Goal: Task Accomplishment & Management: Complete application form

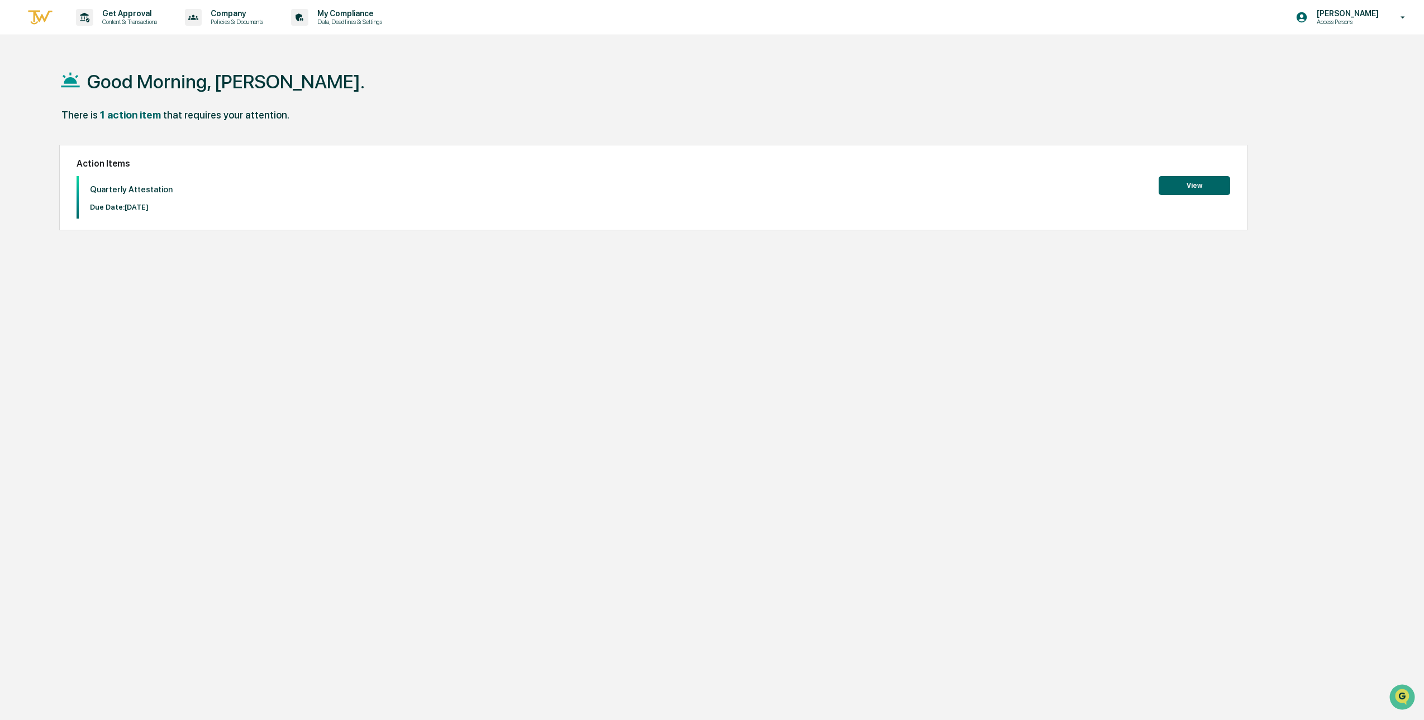
click at [543, 302] on div "Good Morning, [PERSON_NAME]. There is 1 action item that requires your attentio…" at bounding box center [699, 413] width 1315 height 720
click at [1182, 195] on div "Quarterly Attestation Due Date: [DATE] View" at bounding box center [654, 197] width 1154 height 42
click at [1176, 192] on button "View" at bounding box center [1195, 185] width 72 height 19
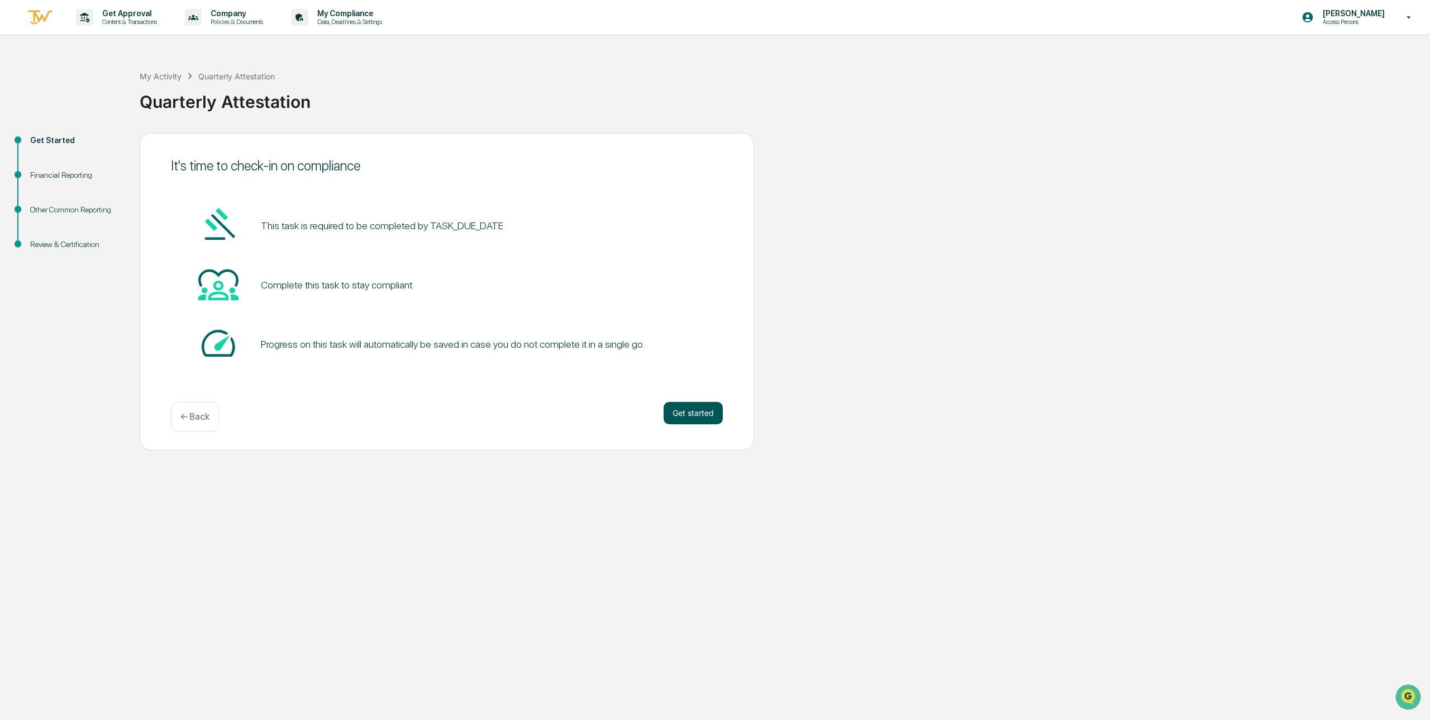
click at [676, 410] on button "Get started" at bounding box center [693, 413] width 59 height 22
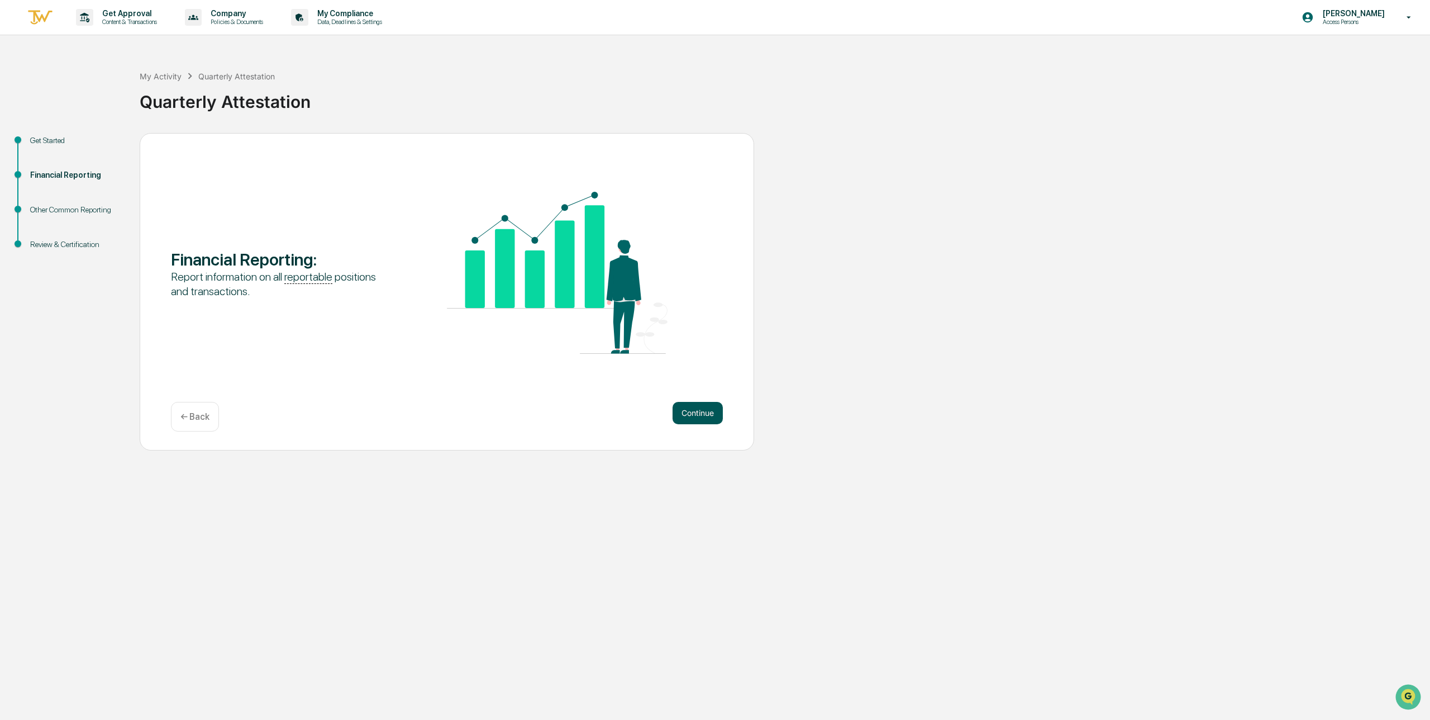
click at [706, 415] on button "Continue" at bounding box center [698, 413] width 50 height 22
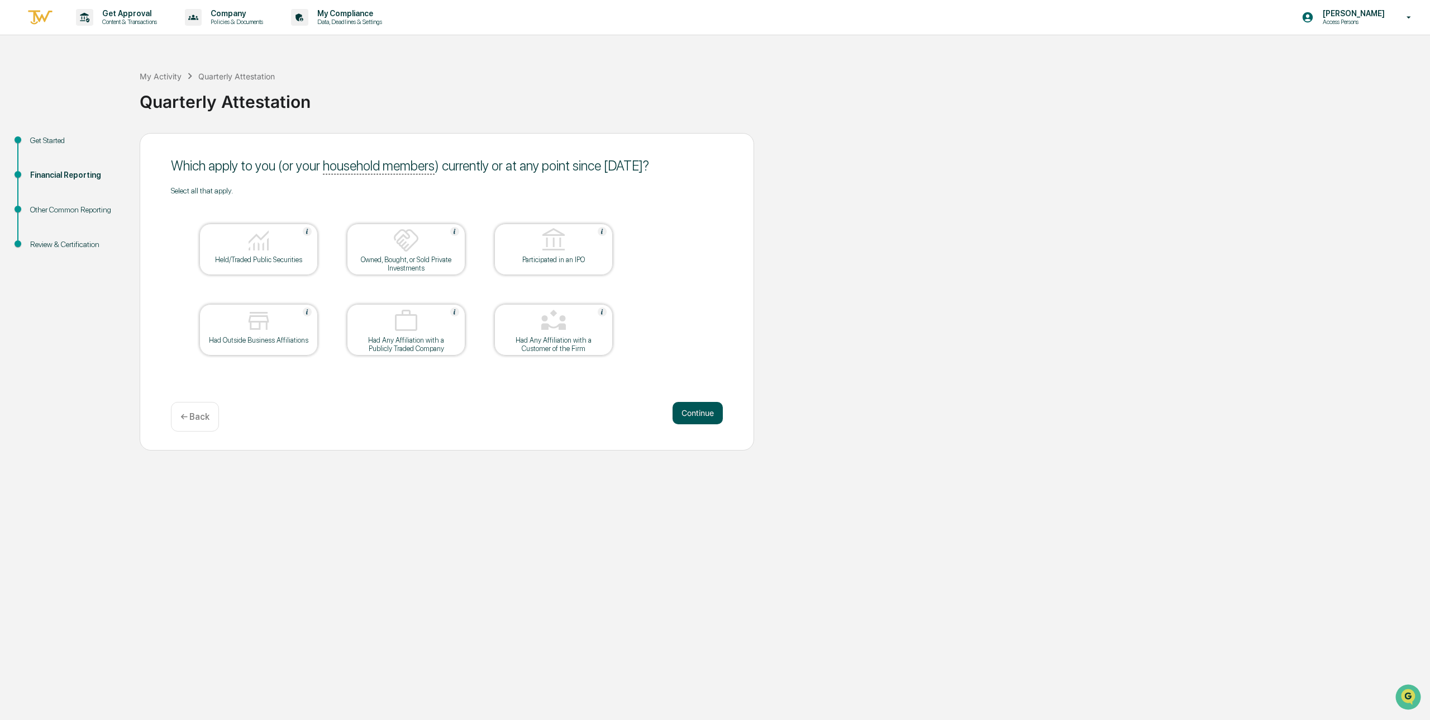
click at [698, 406] on button "Continue" at bounding box center [698, 413] width 50 height 22
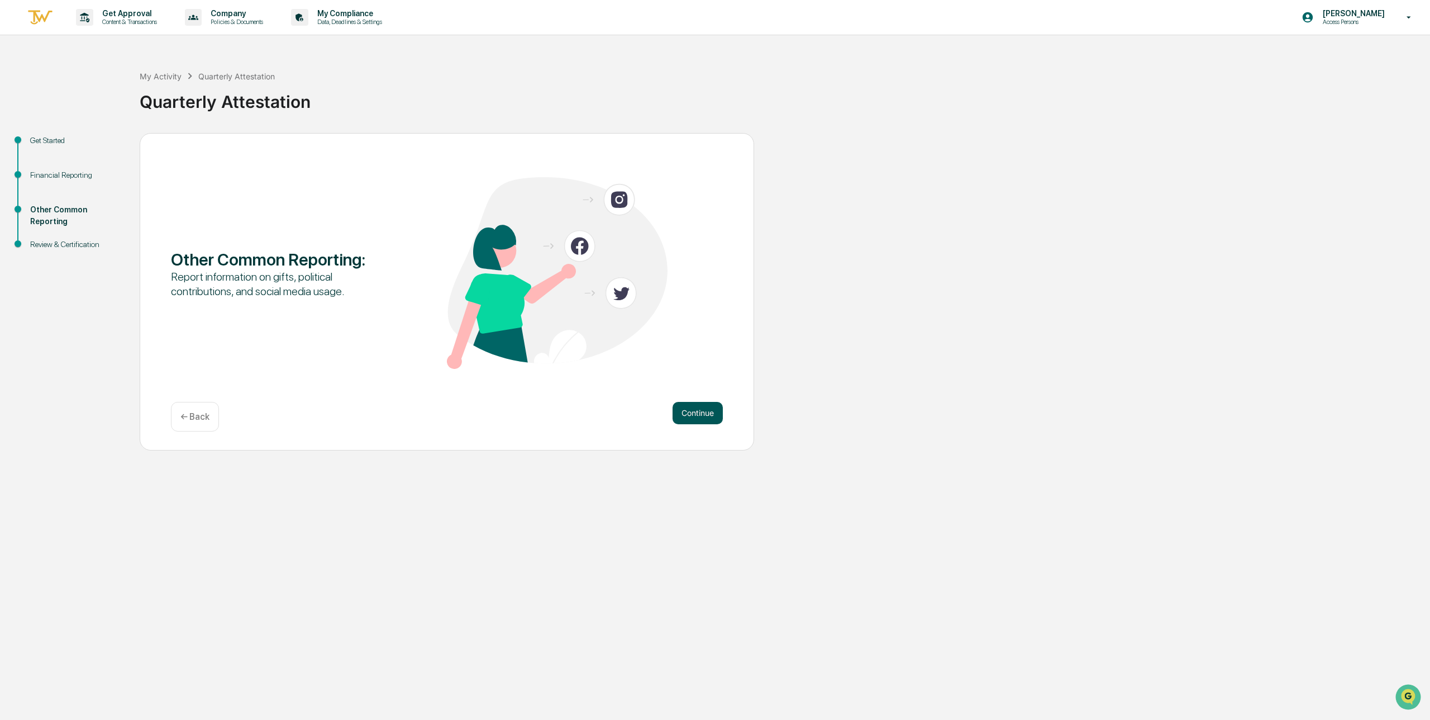
click at [687, 412] on button "Continue" at bounding box center [698, 413] width 50 height 22
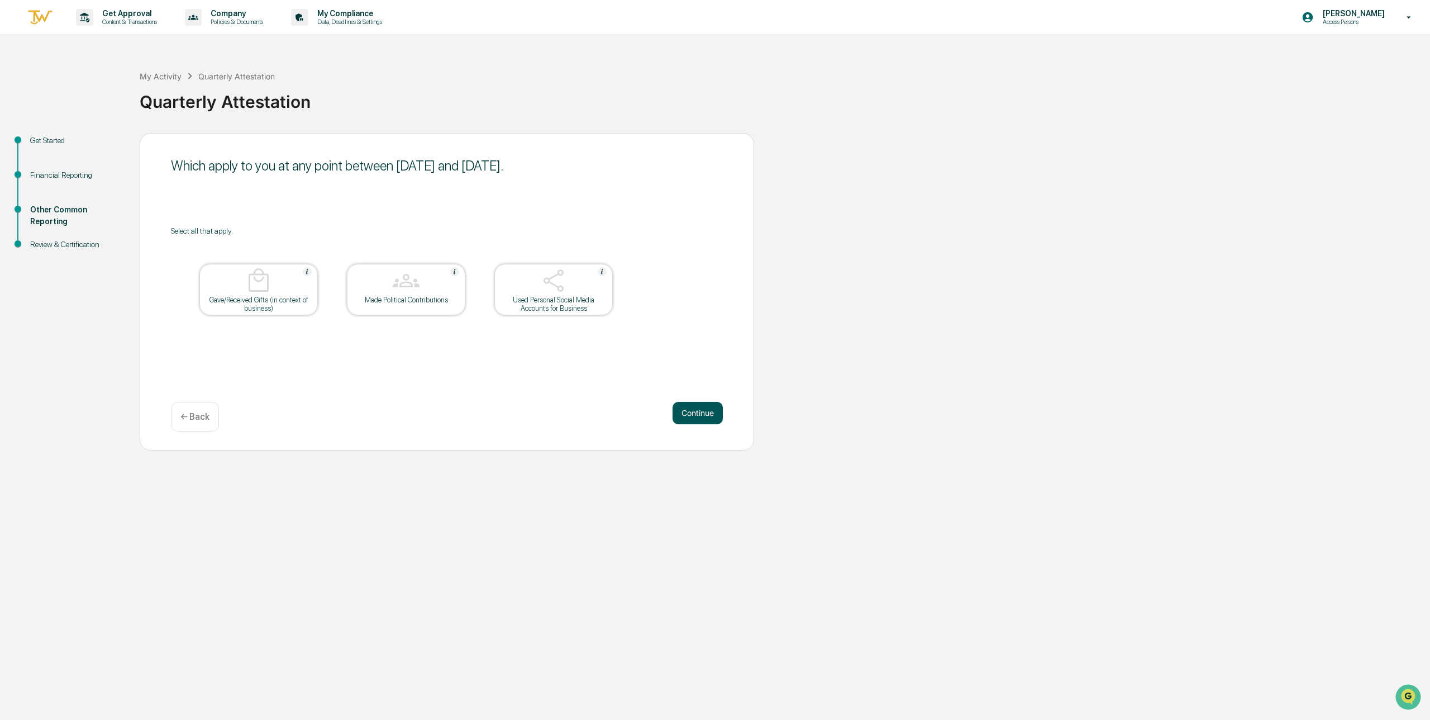
click at [686, 412] on button "Continue" at bounding box center [698, 413] width 50 height 22
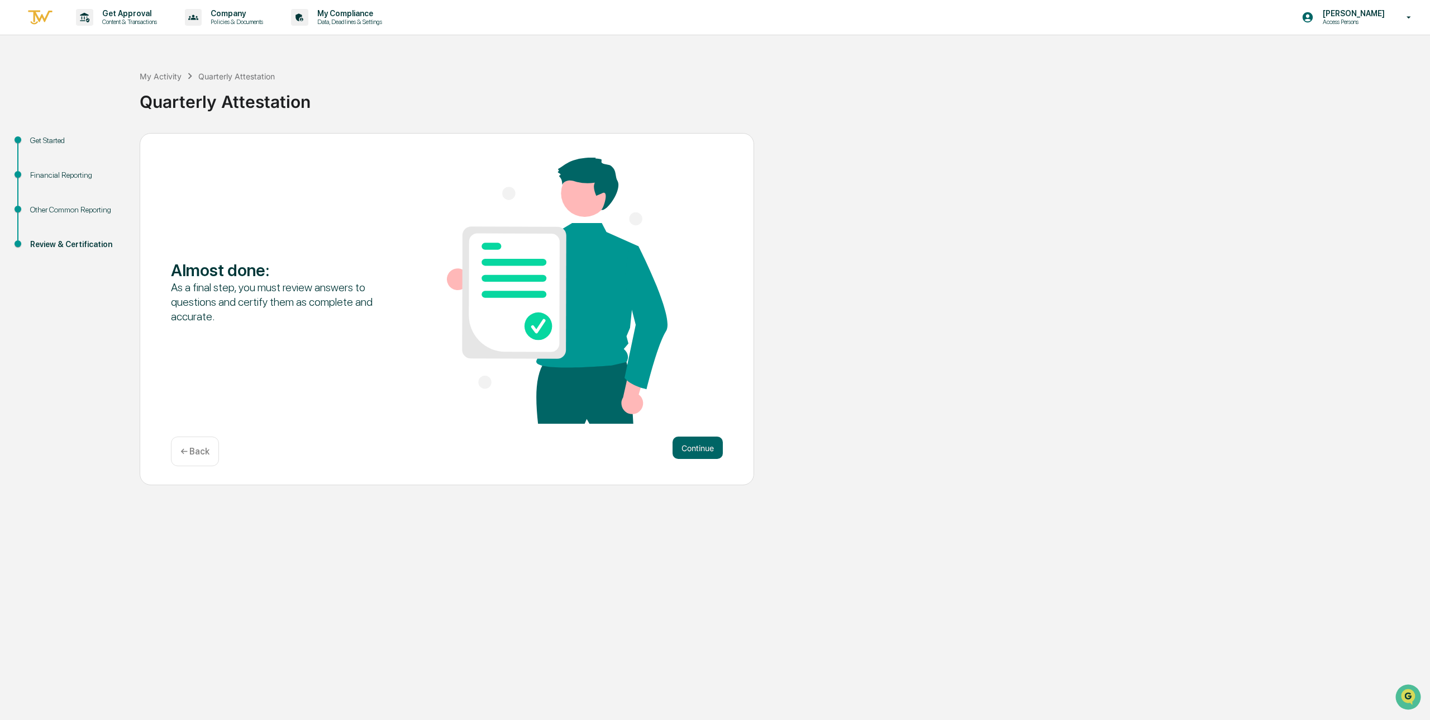
click at [686, 412] on div "Almost done : As a final step, you must review answers to questions and certify…" at bounding box center [447, 292] width 552 height 268
click at [688, 449] on button "Continue" at bounding box center [698, 447] width 50 height 22
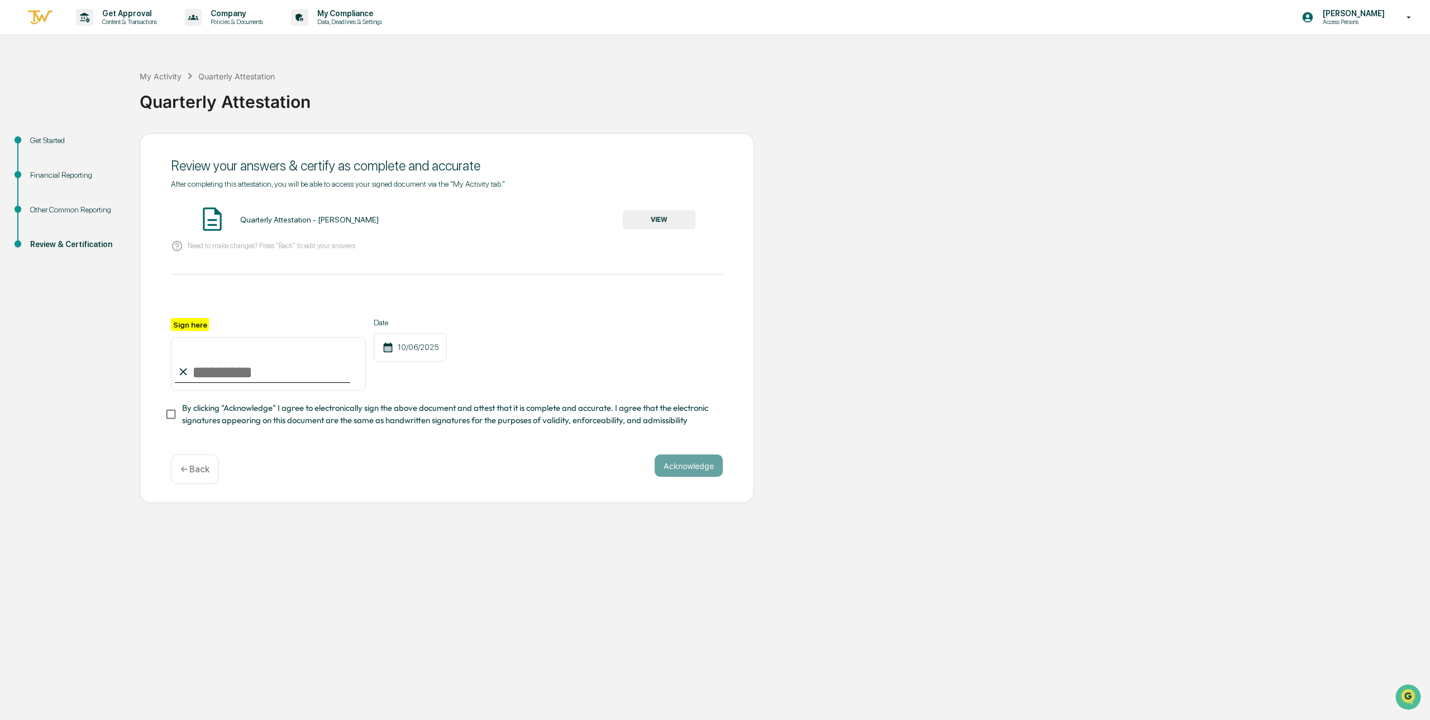
click at [223, 353] on input "Sign here" at bounding box center [268, 364] width 195 height 54
type input "**********"
click at [592, 331] on div "**********" at bounding box center [447, 354] width 552 height 73
click at [654, 224] on button "VIEW" at bounding box center [659, 219] width 73 height 19
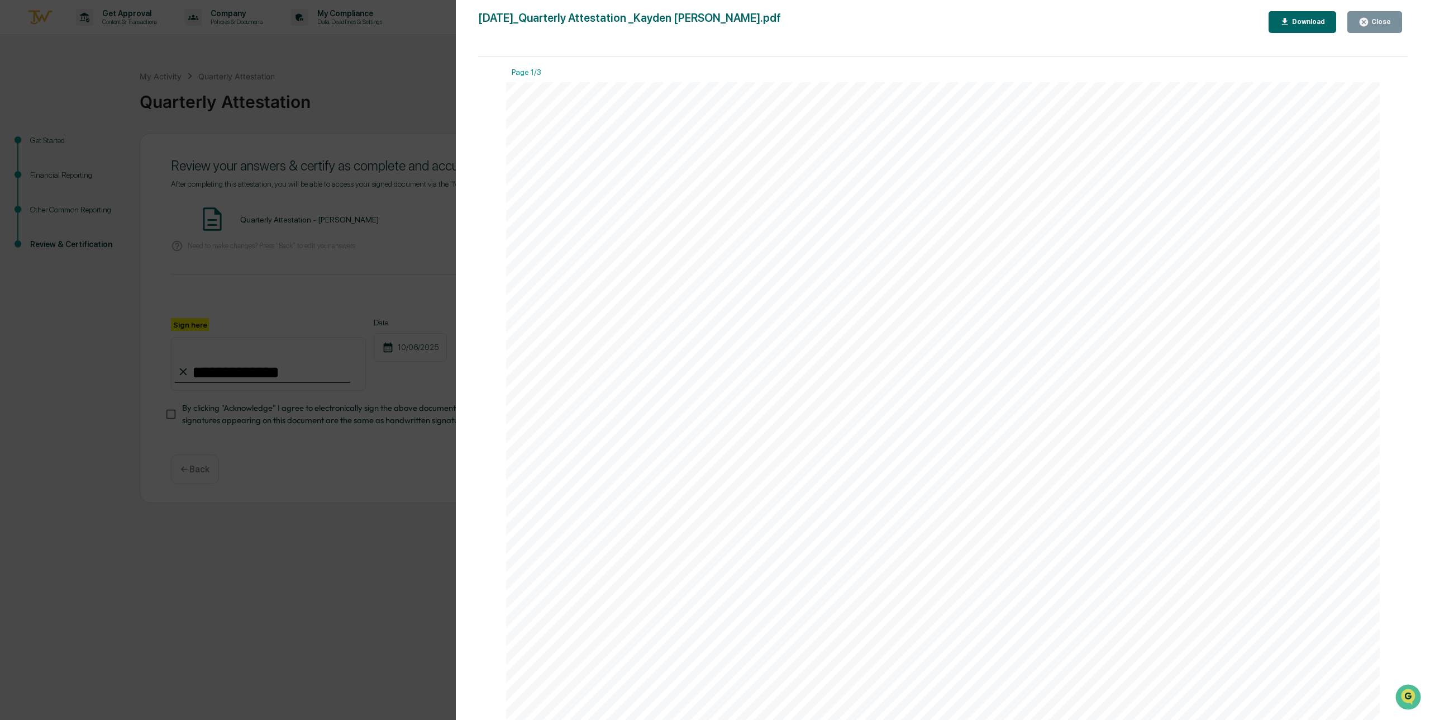
click at [1373, 26] on div "Close" at bounding box center [1380, 22] width 22 height 8
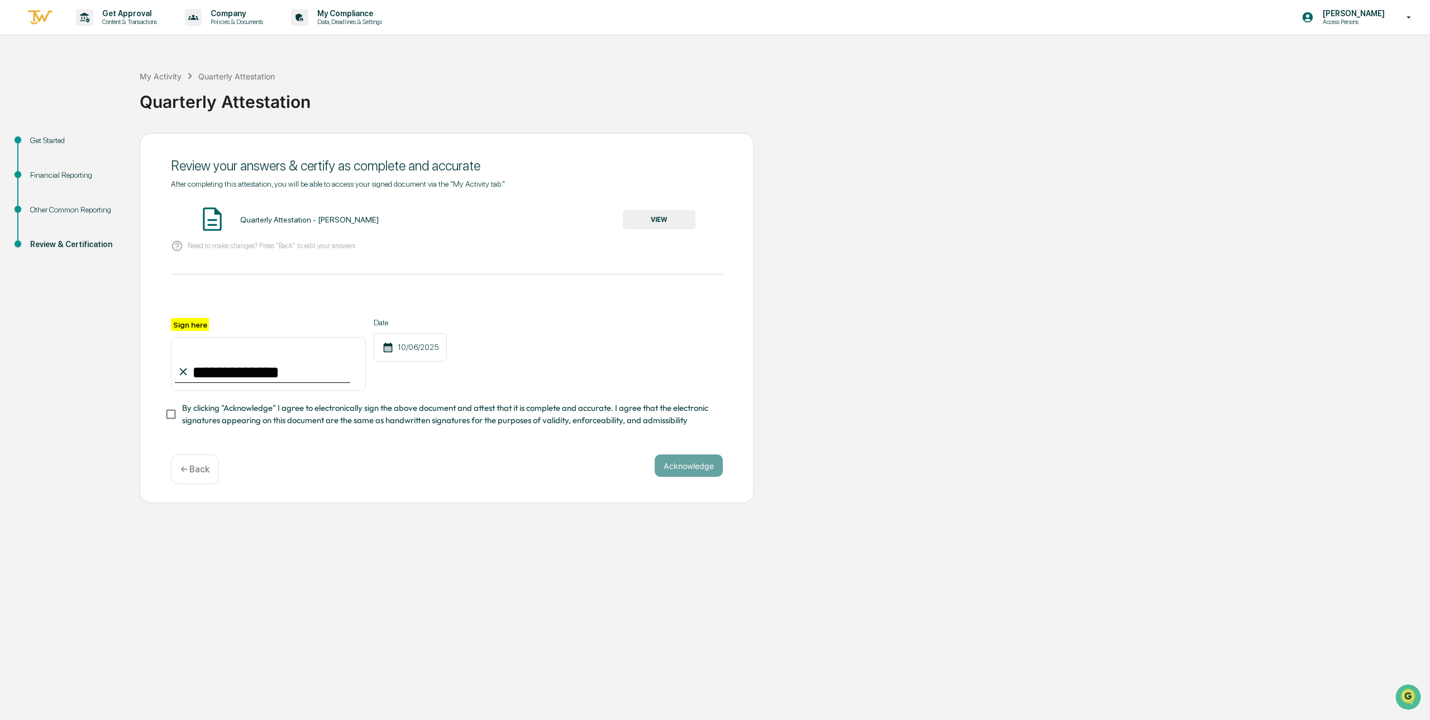
click at [476, 422] on span "By clicking "Acknowledge" I agree to electronically sign the above document and…" at bounding box center [448, 414] width 532 height 25
click at [721, 468] on button "Acknowledge" at bounding box center [689, 465] width 68 height 22
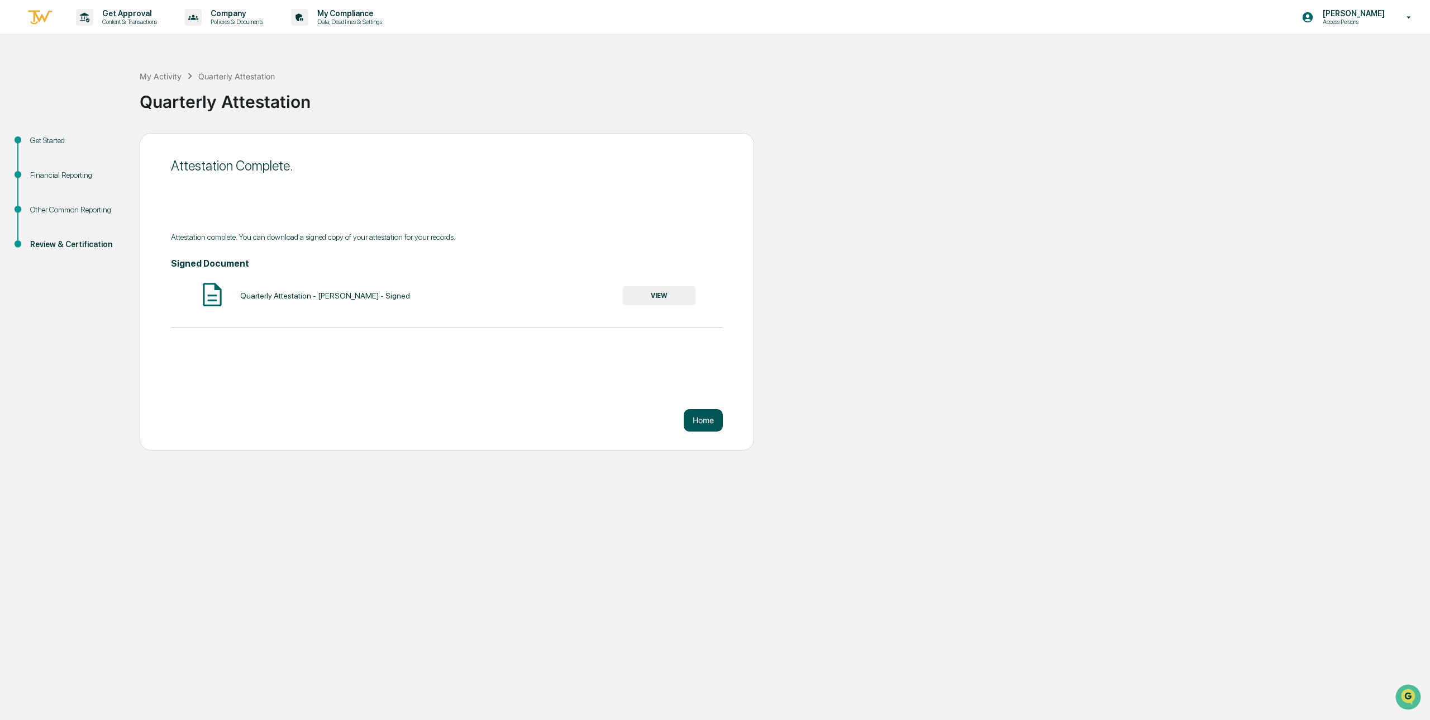
click at [691, 430] on button "Home" at bounding box center [703, 420] width 39 height 22
